Goal: Connect with others: Connect with others

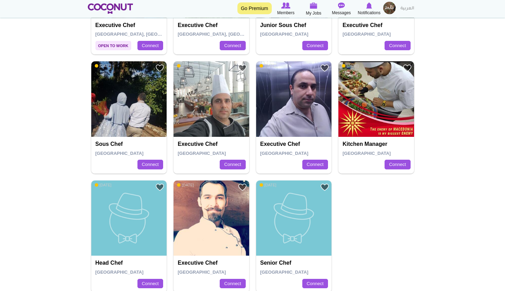
scroll to position [772, 0]
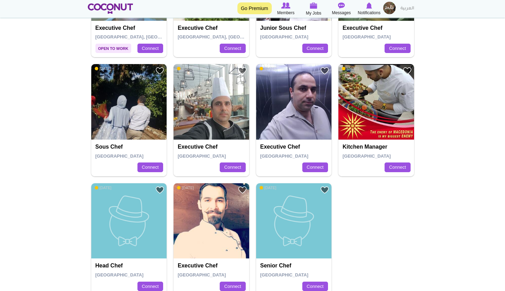
click at [405, 124] on img at bounding box center [376, 102] width 76 height 76
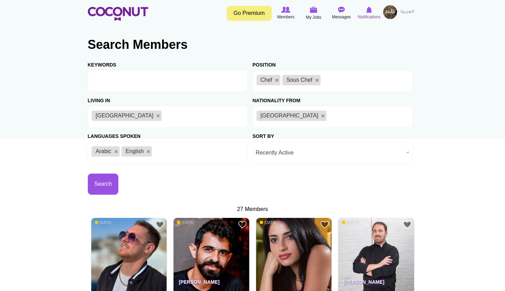
click at [370, 11] on img at bounding box center [369, 10] width 6 height 6
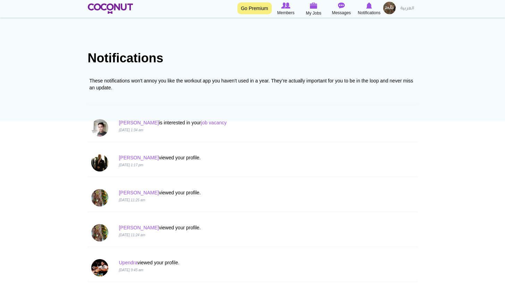
scroll to position [21, 0]
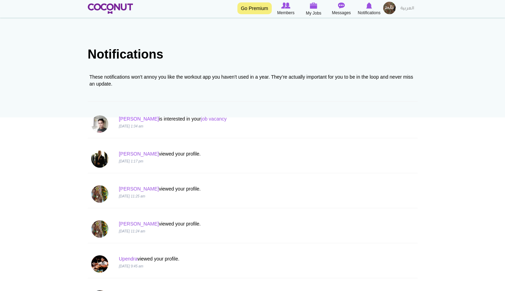
click at [129, 117] on link "[PERSON_NAME]" at bounding box center [139, 119] width 40 height 6
